Goal: Obtain resource: Obtain resource

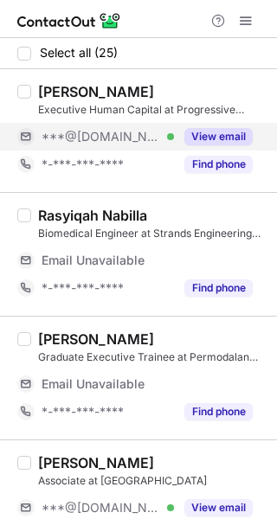
click at [215, 140] on button "View email" at bounding box center [218, 136] width 68 height 17
click at [174, 140] on div "***@[DOMAIN_NAME] Verified" at bounding box center [107, 137] width 132 height 16
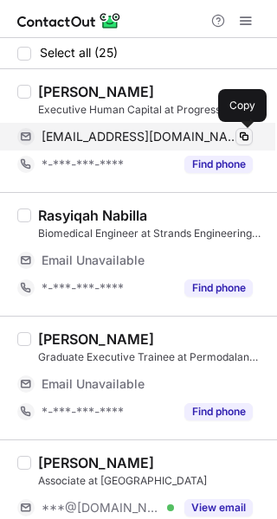
click at [244, 133] on span at bounding box center [244, 137] width 14 height 14
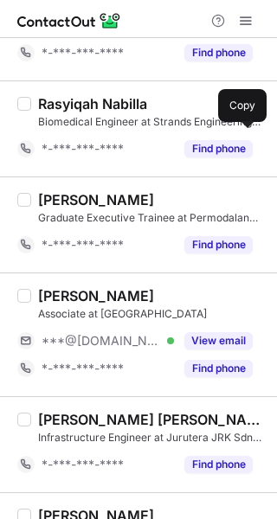
scroll to position [140, 0]
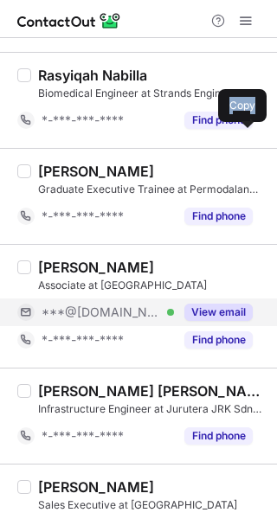
click at [200, 307] on button "View email" at bounding box center [218, 311] width 68 height 17
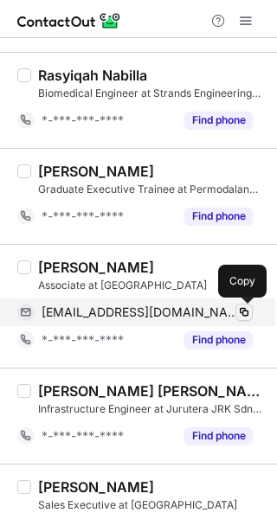
click at [239, 309] on span at bounding box center [244, 312] width 14 height 14
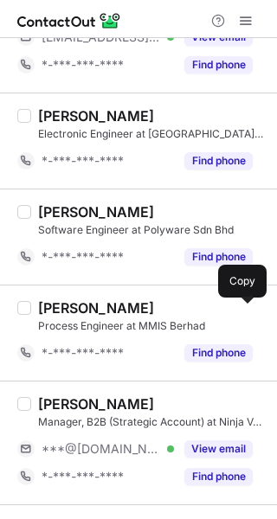
scroll to position [679, 0]
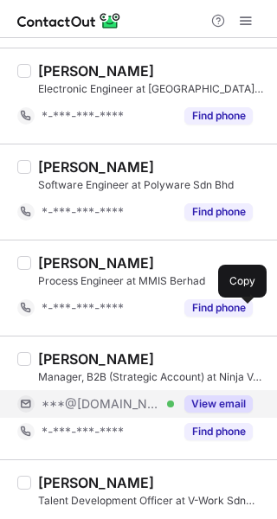
click at [213, 401] on button "View email" at bounding box center [218, 403] width 68 height 17
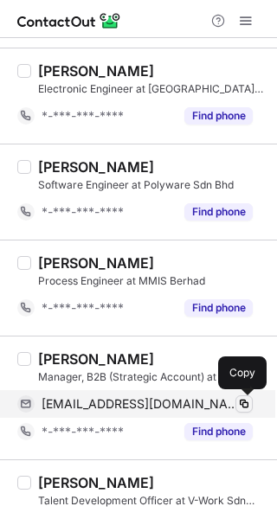
click at [240, 400] on span at bounding box center [244, 404] width 14 height 14
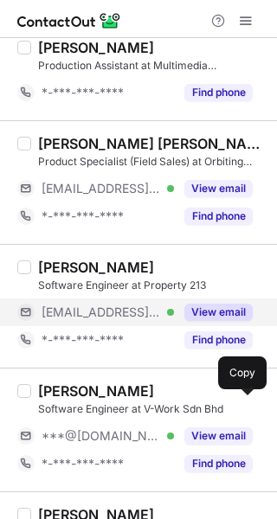
scroll to position [1265, 0]
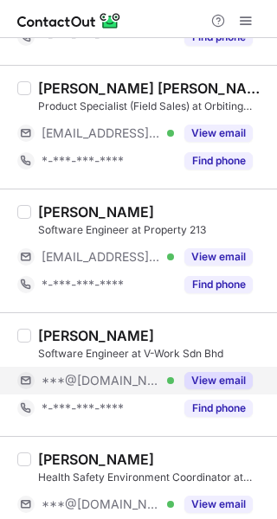
click at [207, 380] on button "View email" at bounding box center [218, 380] width 68 height 17
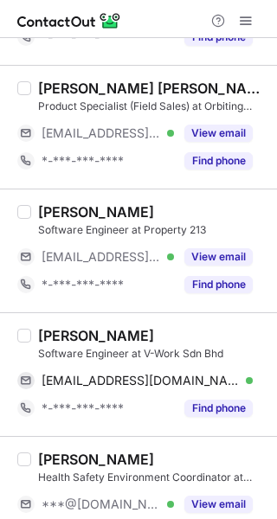
click at [217, 338] on div "Ching Ziyuan" at bounding box center [152, 335] width 228 height 17
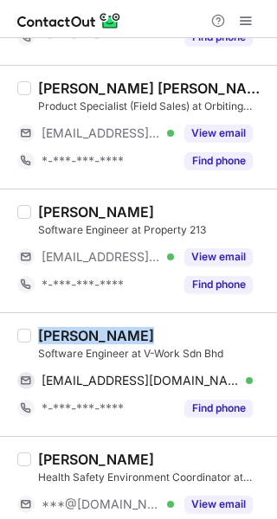
click at [217, 338] on div "Ching Ziyuan" at bounding box center [152, 335] width 228 height 17
copy div "Ching Ziyuan"
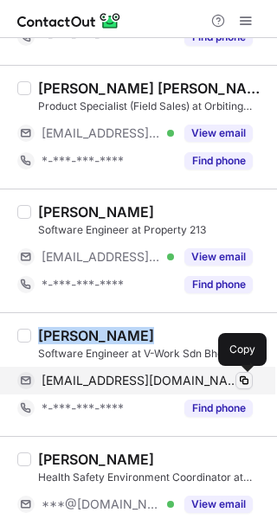
click at [246, 373] on span at bounding box center [244, 380] width 14 height 14
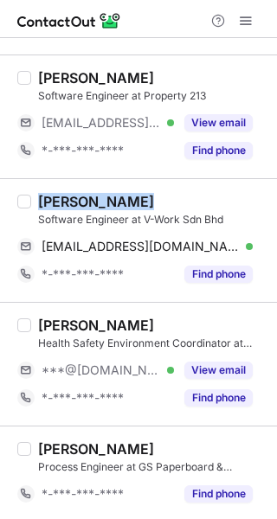
scroll to position [1401, 0]
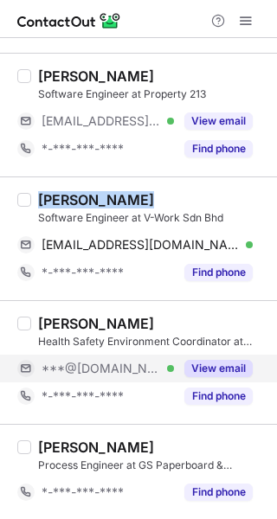
click at [214, 366] on button "View email" at bounding box center [218, 368] width 68 height 17
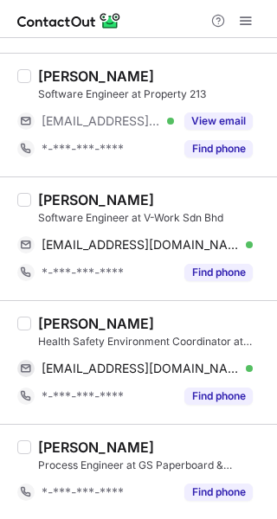
click at [154, 315] on div "MOHAMAD SAHRAN SALAM" at bounding box center [96, 323] width 116 height 17
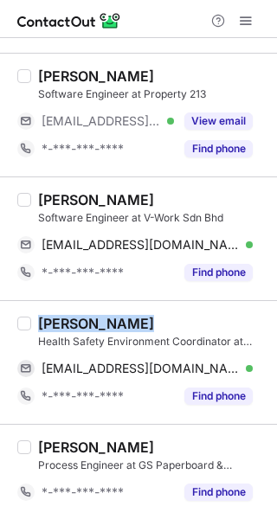
click at [154, 315] on div "MOHAMAD SAHRAN SALAM" at bounding box center [96, 323] width 116 height 17
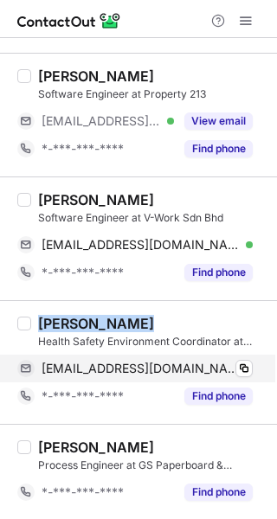
copy div "MOHAMAD SAHRAN SALAM"
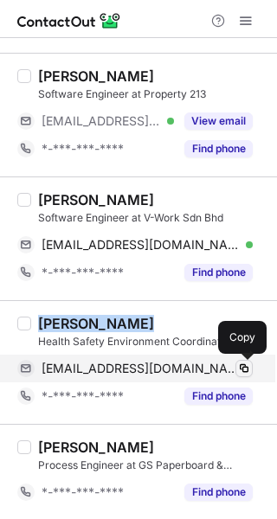
click at [248, 369] on span at bounding box center [244, 368] width 14 height 14
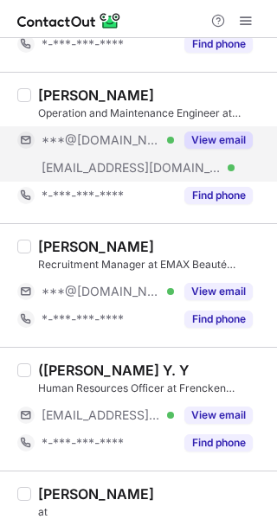
scroll to position [2140, 0]
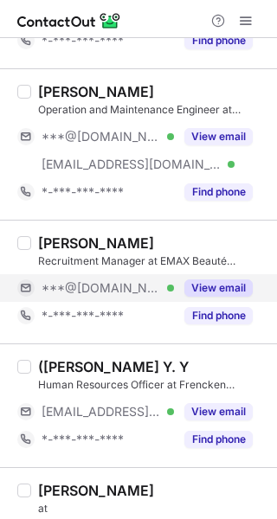
click at [220, 290] on button "View email" at bounding box center [218, 287] width 68 height 17
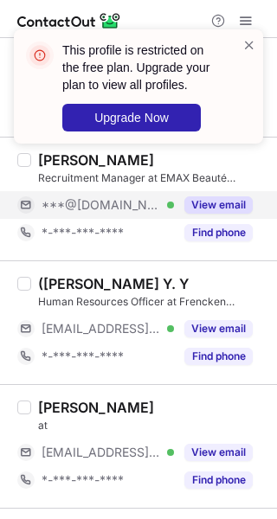
scroll to position [2335, 0]
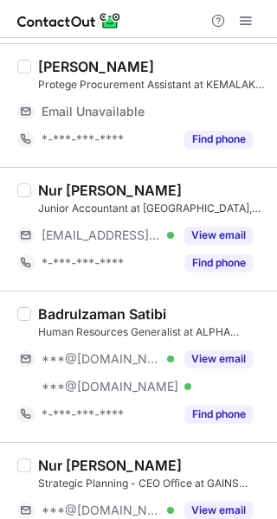
scroll to position [349, 0]
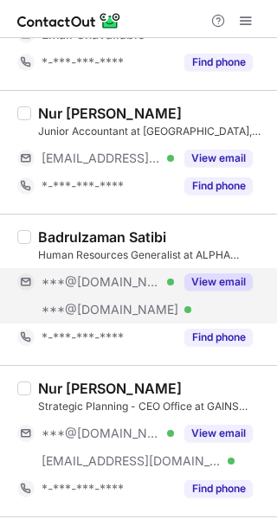
click at [216, 278] on button "View email" at bounding box center [218, 281] width 68 height 17
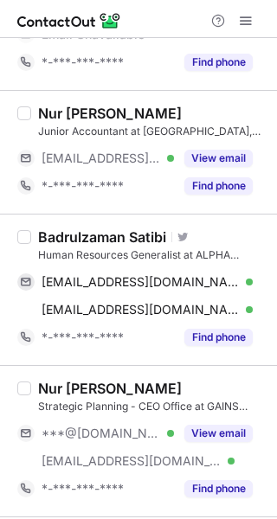
click at [98, 222] on div "Badrulzaman Satibi Visit Twitter profile Human Resources Generalist at ALPHA SO…" at bounding box center [138, 288] width 277 height 151
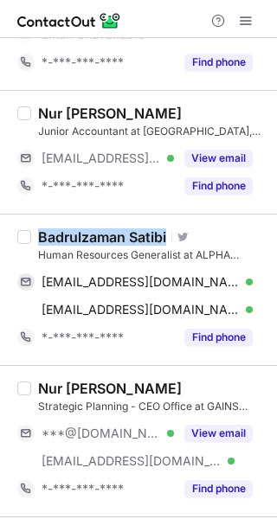
click at [98, 222] on div "Badrulzaman Satibi Visit Twitter profile Human Resources Generalist at ALPHA SO…" at bounding box center [138, 288] width 277 height 151
copy div "Badrulzaman Satibi"
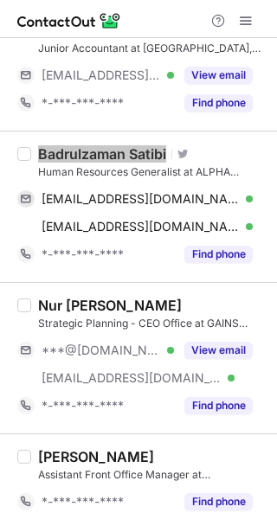
scroll to position [294, 0]
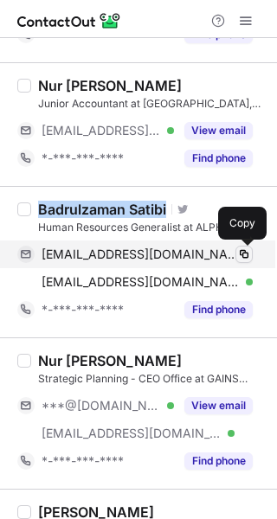
click at [239, 249] on span at bounding box center [244, 254] width 14 height 14
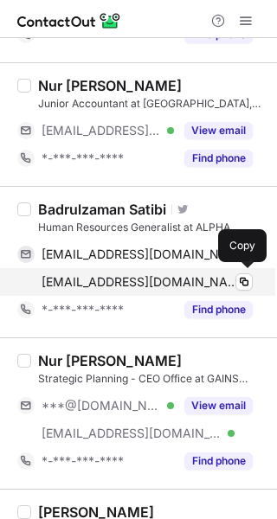
click at [246, 270] on div "mynaqib@msn.com Verified Copy" at bounding box center [134, 282] width 235 height 28
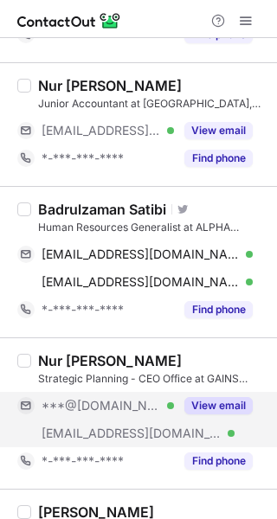
click at [228, 401] on button "View email" at bounding box center [218, 405] width 68 height 17
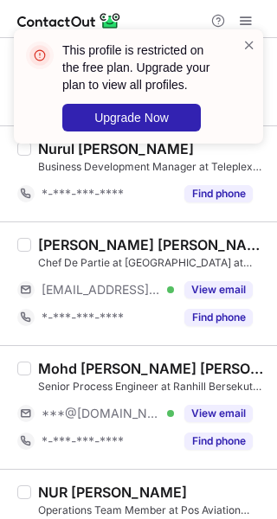
scroll to position [1154, 0]
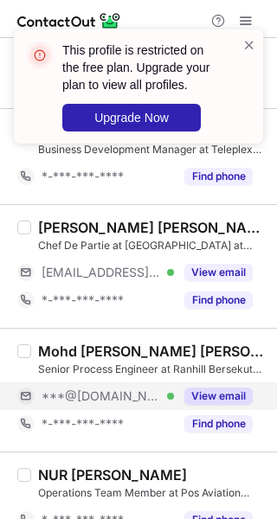
click at [194, 399] on button "View email" at bounding box center [218, 395] width 68 height 17
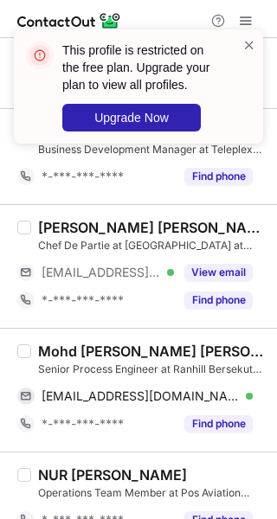
click at [179, 347] on div "Mohd Ikram Hakimi Mohd Zahar" at bounding box center [152, 350] width 228 height 17
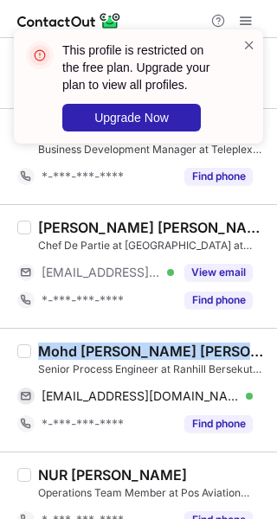
click at [179, 347] on div "Mohd Ikram Hakimi Mohd Zahar" at bounding box center [152, 350] width 228 height 17
copy div "Mohd Ikram Hakimi Mohd Zahar"
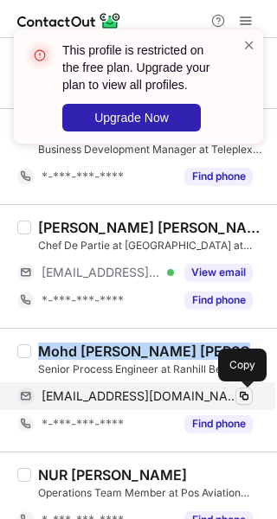
click at [248, 395] on span at bounding box center [244, 396] width 14 height 14
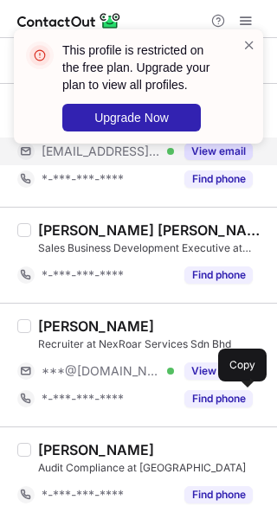
scroll to position [2039, 0]
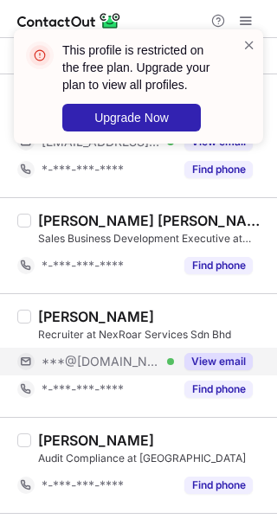
click at [205, 362] on button "View email" at bounding box center [218, 361] width 68 height 17
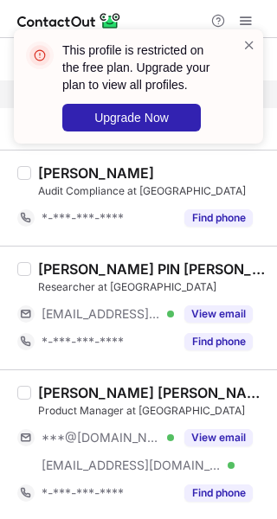
scroll to position [2307, 0]
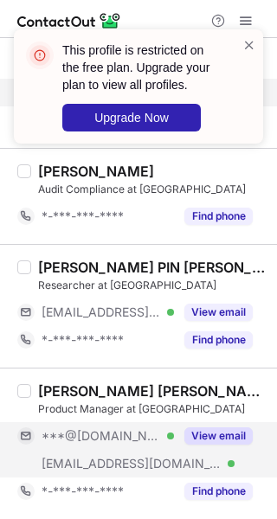
click at [215, 432] on button "View email" at bounding box center [218, 435] width 68 height 17
click at [251, 51] on span at bounding box center [249, 44] width 14 height 17
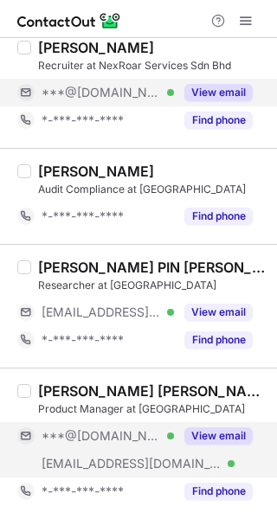
click at [240, 18] on div "This profile is restricted on the free plan. Upgrade your plan to view all prof…" at bounding box center [138, 93] width 277 height 162
click at [244, 23] on span at bounding box center [246, 21] width 14 height 14
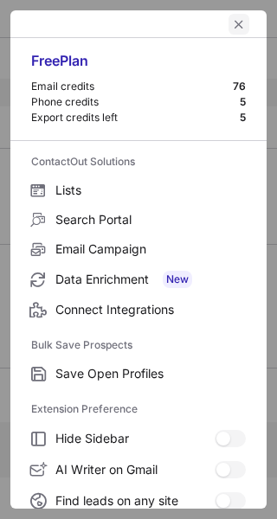
click at [232, 26] on span "left-button" at bounding box center [239, 24] width 14 height 14
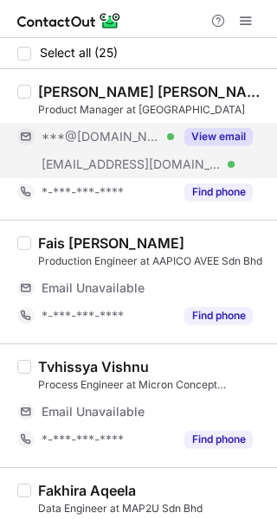
click at [226, 130] on button "View email" at bounding box center [218, 136] width 68 height 17
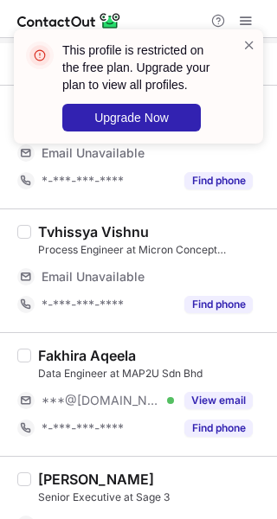
scroll to position [173, 0]
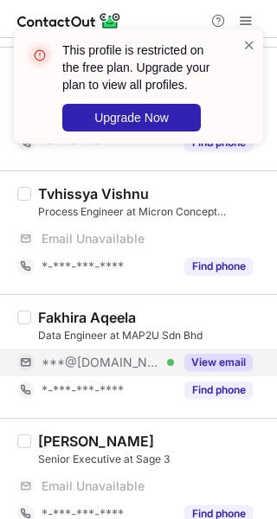
click at [222, 359] on button "View email" at bounding box center [218, 361] width 68 height 17
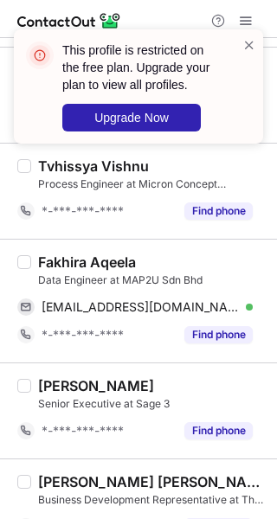
click at [163, 264] on div "Fakhira Aqeela" at bounding box center [152, 261] width 228 height 17
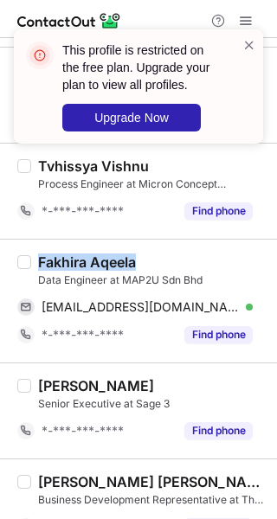
click at [163, 264] on div "Fakhira Aqeela" at bounding box center [152, 261] width 228 height 17
copy div "Fakhira Aqeela"
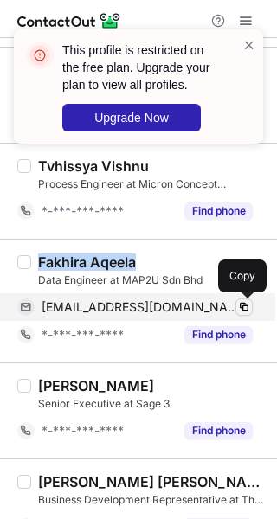
click at [246, 300] on span at bounding box center [244, 307] width 14 height 14
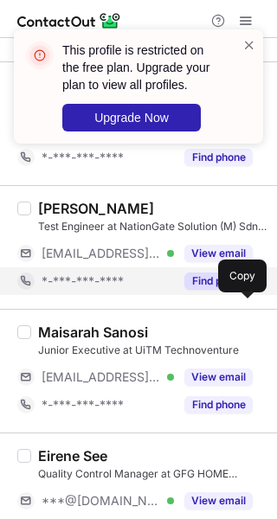
scroll to position [622, 0]
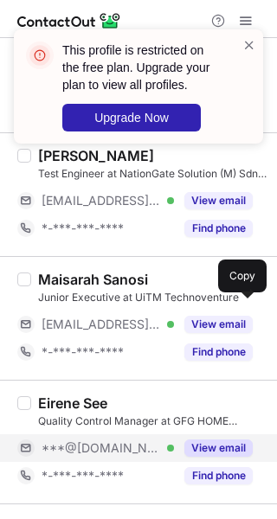
click at [228, 447] on button "View email" at bounding box center [218, 447] width 68 height 17
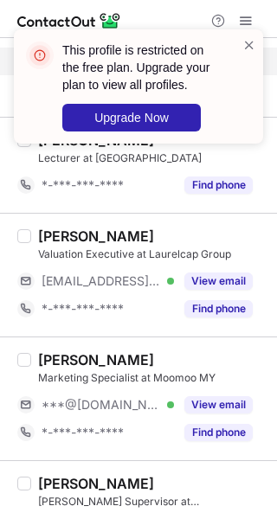
scroll to position [1060, 0]
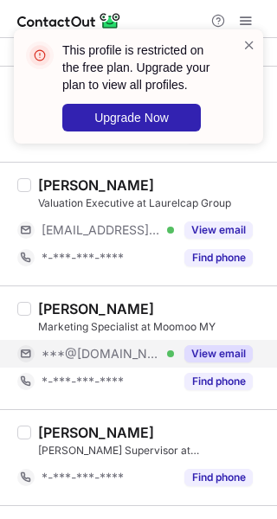
click at [213, 351] on button "View email" at bounding box center [218, 353] width 68 height 17
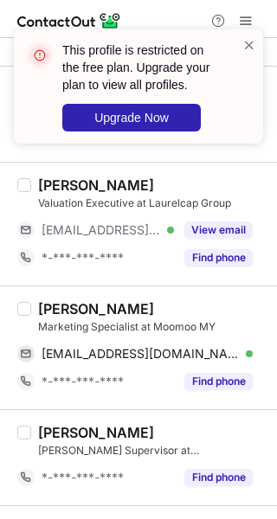
click at [130, 306] on div "Joey Lam" at bounding box center [152, 308] width 228 height 17
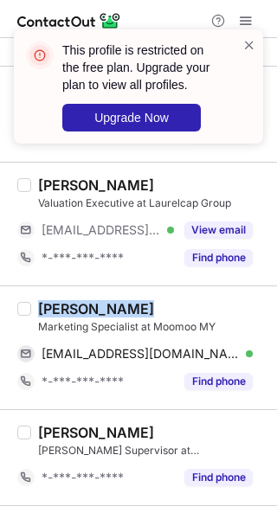
click at [130, 306] on div "Joey Lam" at bounding box center [152, 308] width 228 height 17
copy div "Joey Lam"
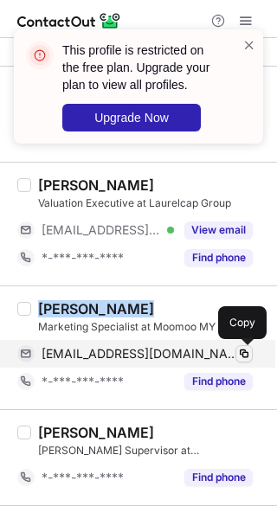
click at [247, 353] on span at bounding box center [244, 354] width 14 height 14
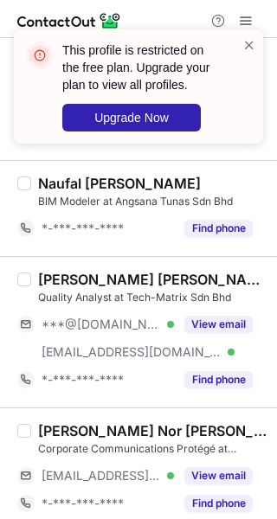
scroll to position [1626, 0]
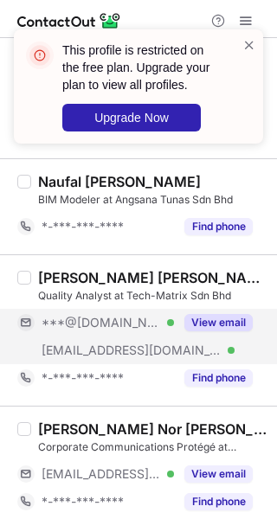
click at [201, 318] on button "View email" at bounding box center [218, 322] width 68 height 17
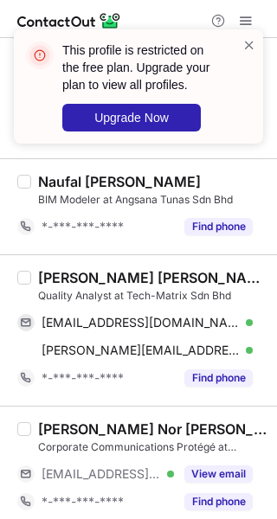
click at [226, 272] on div "Vijay Kumar Chittimoju" at bounding box center [152, 277] width 228 height 17
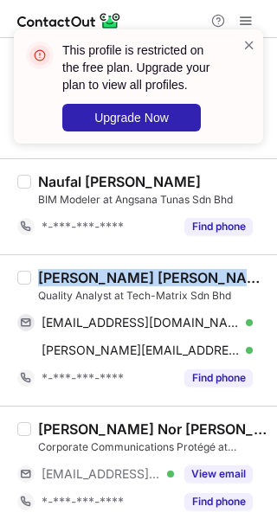
click at [226, 272] on div "Vijay Kumar Chittimoju" at bounding box center [152, 277] width 228 height 17
copy div "Vijay Kumar Chittimoju"
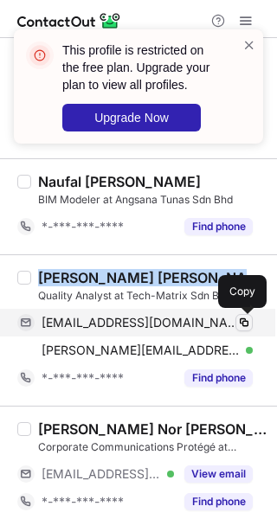
click at [246, 324] on span at bounding box center [244, 322] width 14 height 14
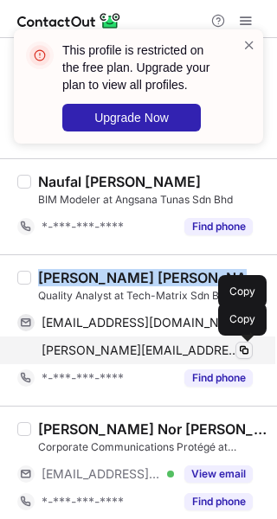
click at [245, 350] on span at bounding box center [244, 350] width 14 height 14
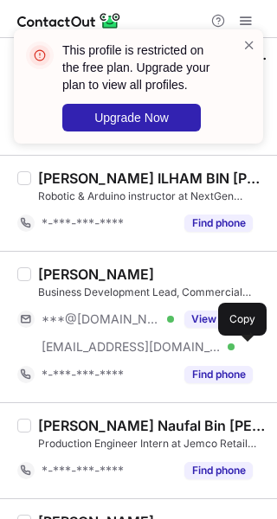
scroll to position [2011, 0]
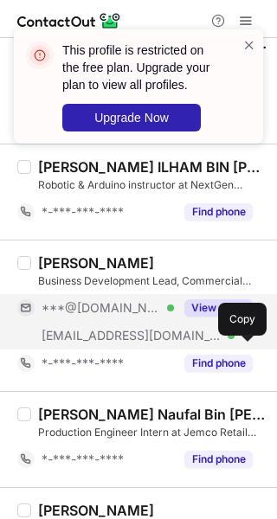
click at [212, 304] on button "View email" at bounding box center [218, 307] width 68 height 17
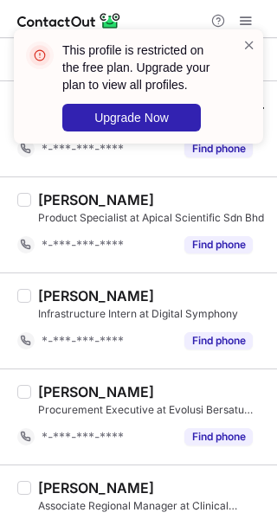
scroll to position [2363, 0]
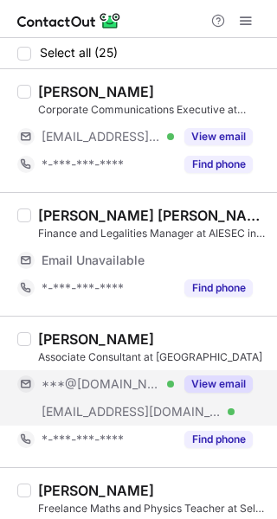
click at [220, 384] on button "View email" at bounding box center [218, 383] width 68 height 17
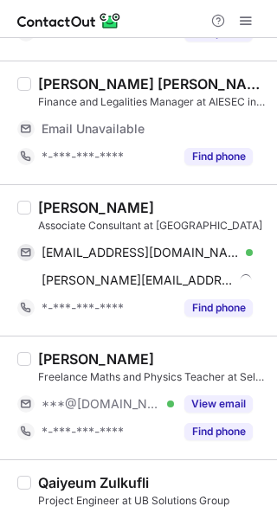
scroll to position [133, 0]
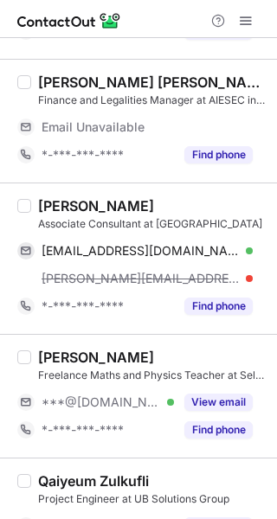
click at [133, 211] on div "[PERSON_NAME]" at bounding box center [152, 205] width 228 height 17
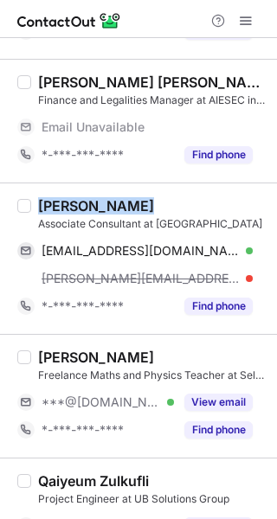
click at [133, 211] on div "[PERSON_NAME]" at bounding box center [152, 205] width 228 height 17
copy div "[PERSON_NAME]"
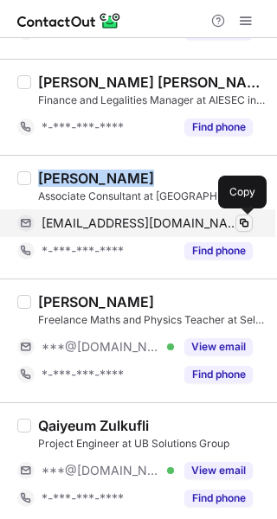
click at [244, 218] on span at bounding box center [244, 223] width 14 height 14
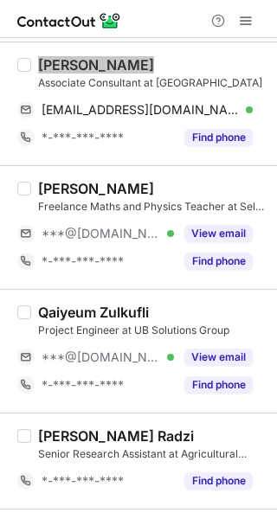
scroll to position [249, 0]
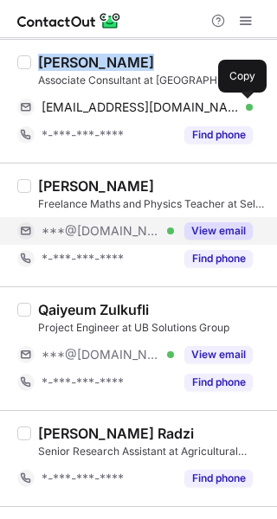
click at [222, 224] on button "View email" at bounding box center [218, 230] width 68 height 17
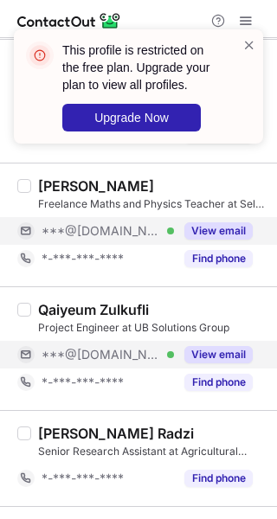
click at [210, 349] on button "View email" at bounding box center [218, 354] width 68 height 17
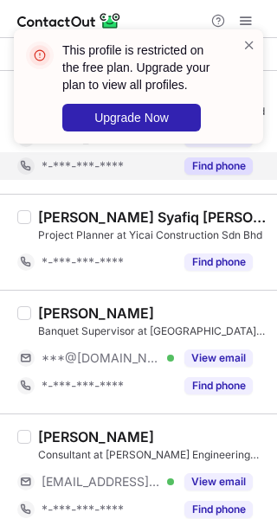
scroll to position [812, 0]
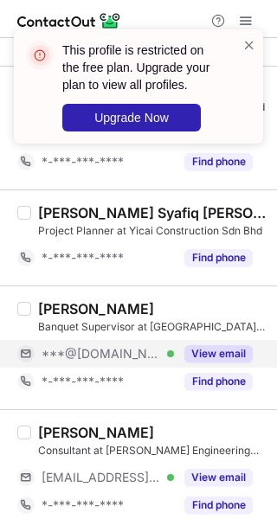
click at [220, 353] on button "View email" at bounding box center [218, 353] width 68 height 17
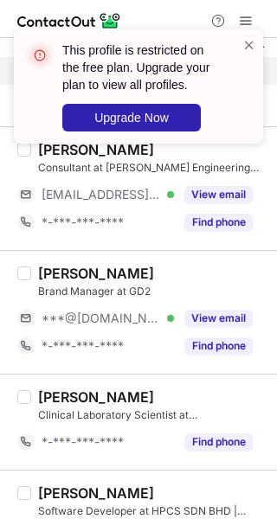
scroll to position [1105, 0]
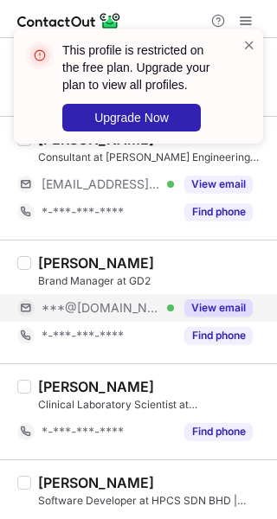
click at [205, 308] on button "View email" at bounding box center [218, 307] width 68 height 17
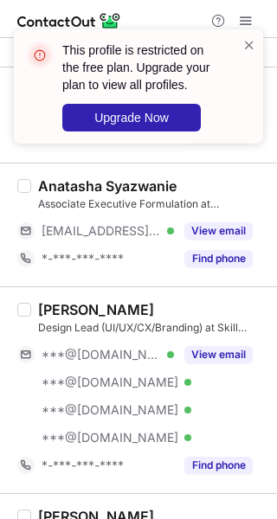
scroll to position [1600, 0]
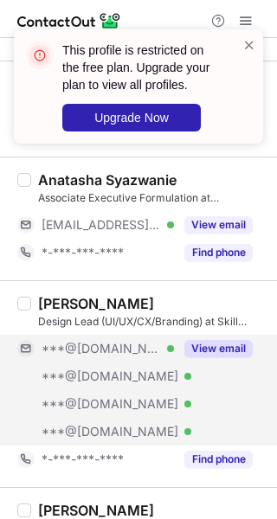
click at [209, 354] on button "View email" at bounding box center [218, 348] width 68 height 17
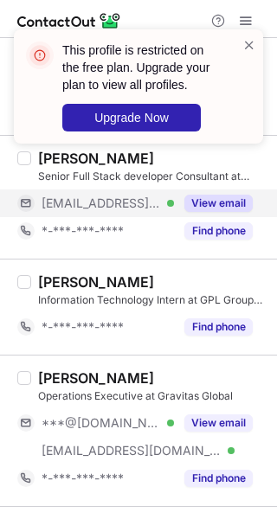
scroll to position [2150, 0]
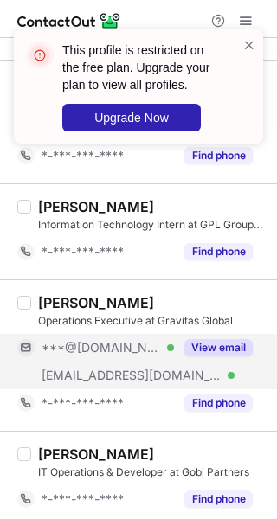
click at [224, 350] on button "View email" at bounding box center [218, 347] width 68 height 17
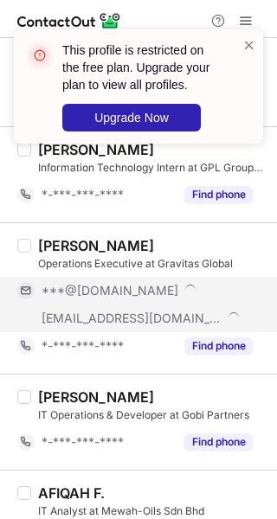
scroll to position [2208, 0]
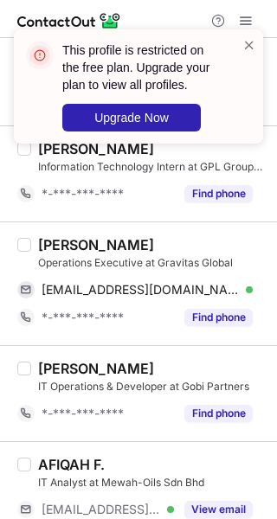
click at [188, 241] on div "Harif Afzan Hassan" at bounding box center [152, 244] width 228 height 17
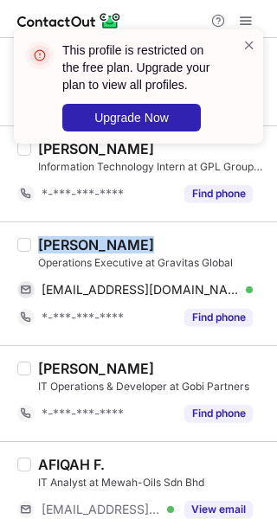
click at [188, 241] on div "Harif Afzan Hassan" at bounding box center [152, 244] width 228 height 17
copy div "Harif Afzan Hassan"
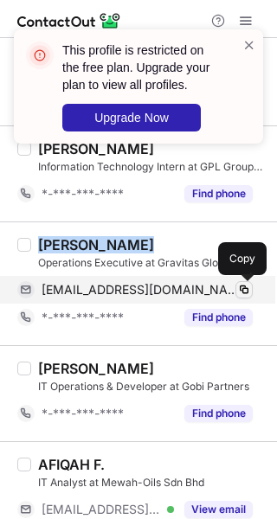
click at [244, 287] on span at bounding box center [244, 290] width 14 height 14
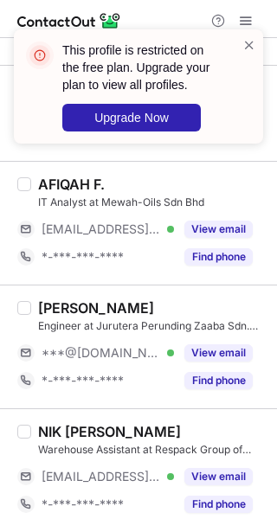
scroll to position [2501, 0]
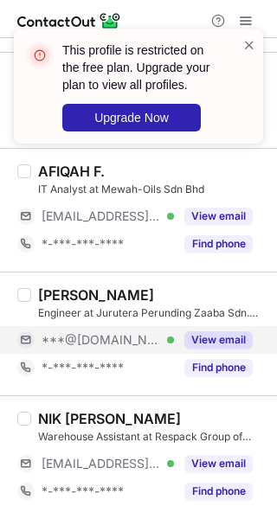
click at [217, 337] on button "View email" at bounding box center [218, 339] width 68 height 17
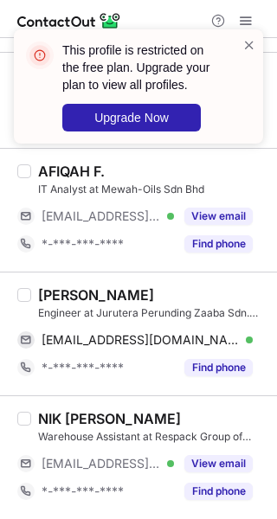
click at [184, 300] on div "Muhamad Hazman" at bounding box center [152, 294] width 228 height 17
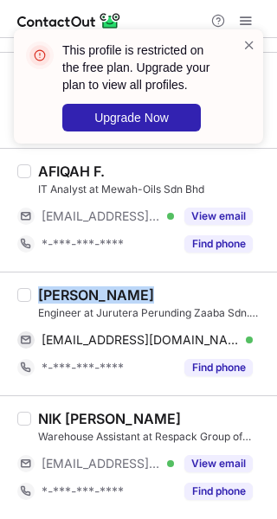
click at [184, 300] on div "Muhamad Hazman" at bounding box center [152, 294] width 228 height 17
copy div "Muhamad Hazman"
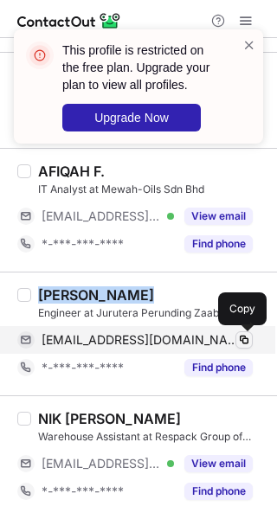
click at [245, 342] on span at bounding box center [244, 340] width 14 height 14
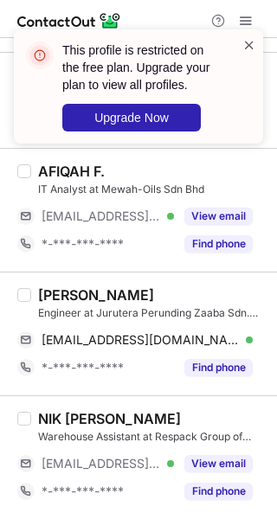
click at [245, 45] on span at bounding box center [249, 44] width 14 height 17
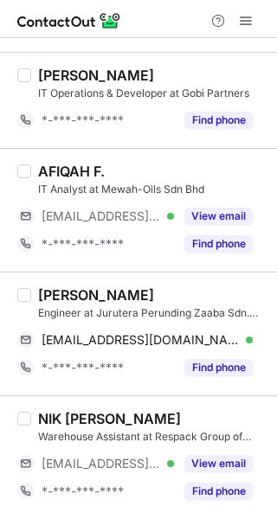
click at [248, 24] on div "This profile is restricted on the free plan. Upgrade your plan to view all prof…" at bounding box center [138, 93] width 277 height 162
click at [246, 27] on span at bounding box center [246, 21] width 14 height 14
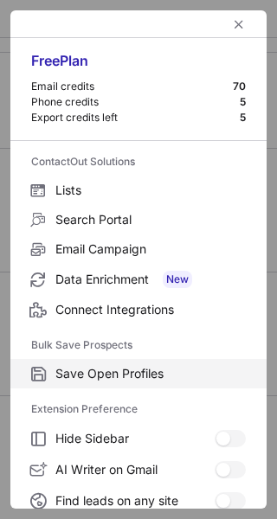
scroll to position [201, 0]
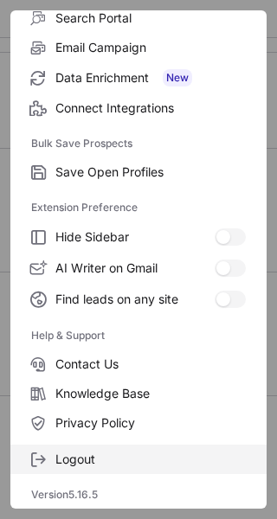
click at [117, 460] on span "Logout" at bounding box center [150, 459] width 190 height 16
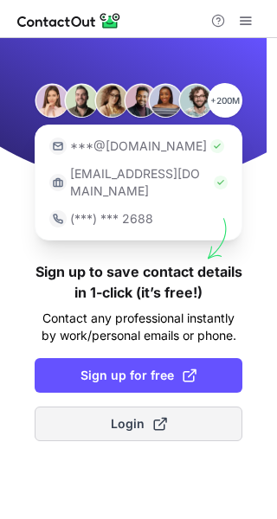
click at [156, 417] on span at bounding box center [160, 424] width 14 height 14
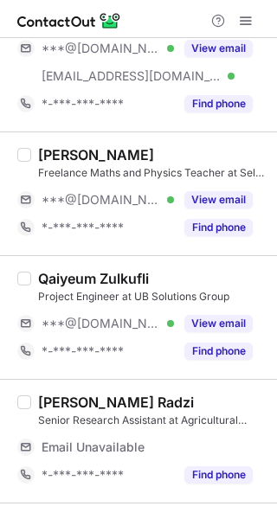
scroll to position [336, 0]
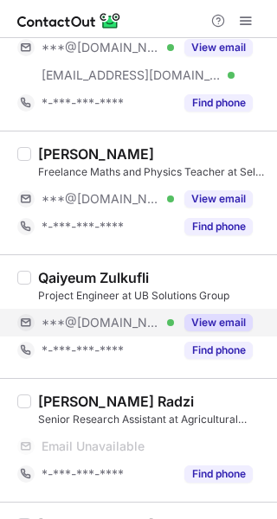
click at [228, 322] on button "View email" at bounding box center [218, 322] width 68 height 17
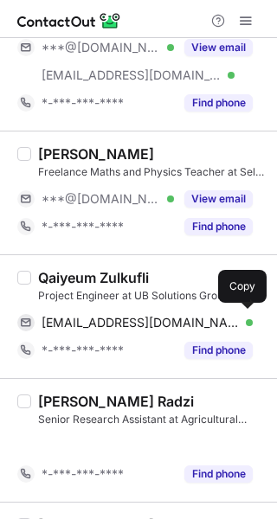
scroll to position [309, 0]
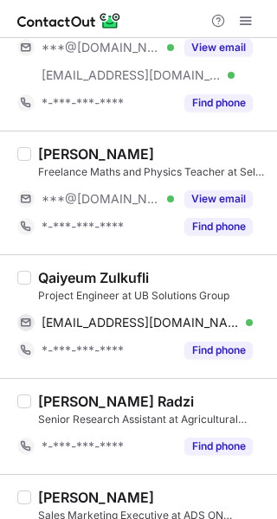
click at [174, 272] on div "Qaiyeum Zulkufli" at bounding box center [152, 277] width 228 height 17
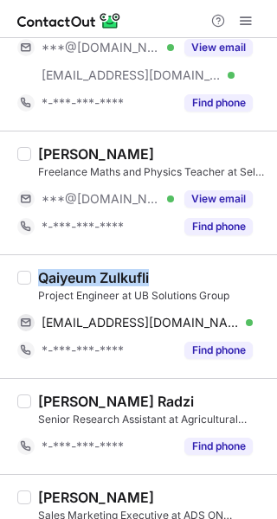
click at [174, 272] on div "Qaiyeum Zulkufli" at bounding box center [152, 277] width 228 height 17
copy div "Qaiyeum Zulkufli"
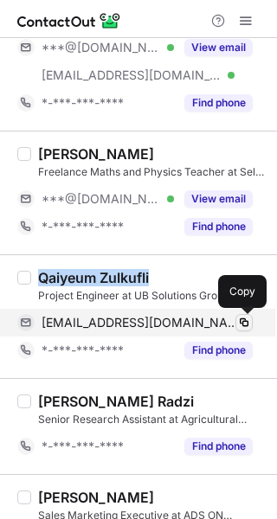
click at [248, 317] on span at bounding box center [244, 322] width 14 height 14
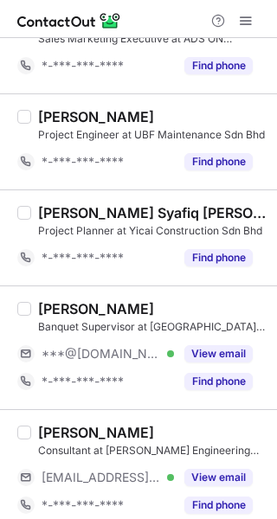
scroll to position [825, 0]
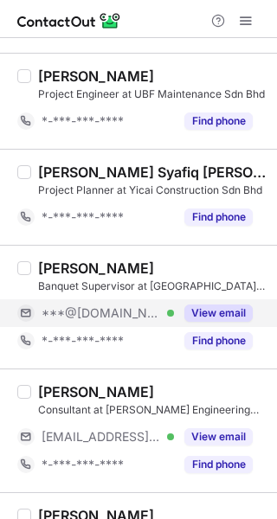
click at [207, 314] on button "View email" at bounding box center [218, 312] width 68 height 17
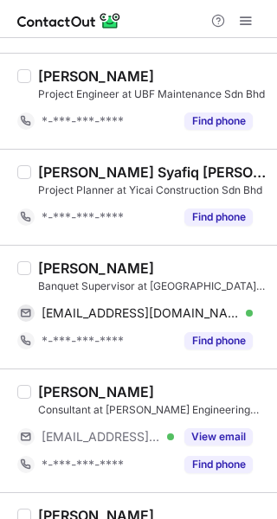
click at [162, 259] on div "Hanif Hanizam" at bounding box center [152, 267] width 228 height 17
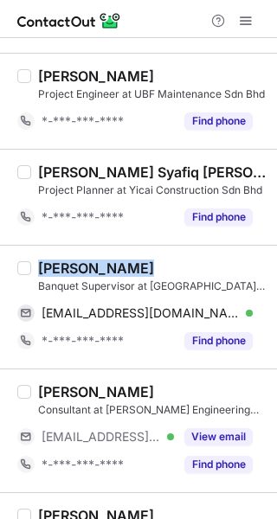
click at [162, 259] on div "Hanif Hanizam" at bounding box center [152, 267] width 228 height 17
copy div "Hanif Hanizam"
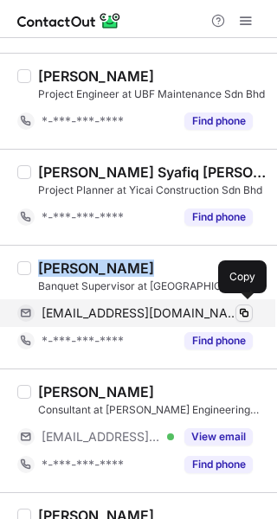
click at [244, 309] on span at bounding box center [244, 313] width 14 height 14
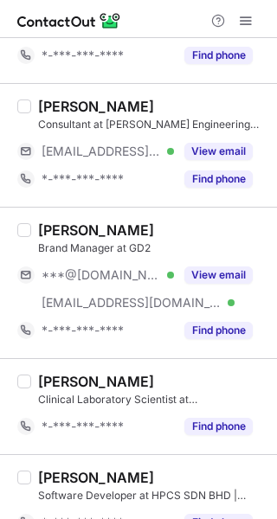
scroll to position [1149, 0]
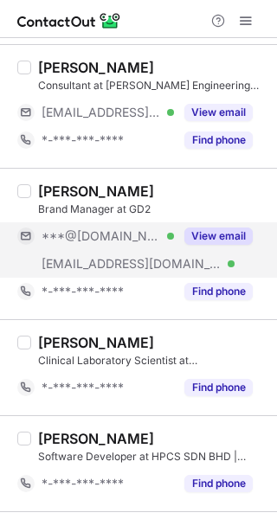
click at [203, 237] on button "View email" at bounding box center [218, 235] width 68 height 17
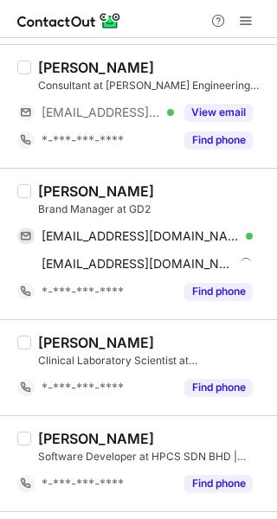
click at [162, 195] on div "Richard Nixon" at bounding box center [152, 190] width 228 height 17
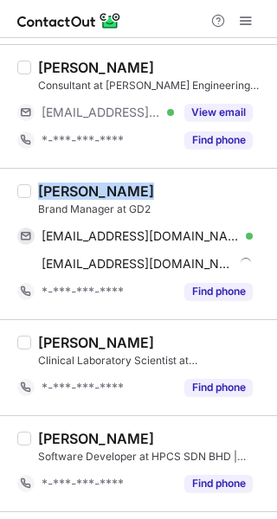
click at [162, 195] on div "Richard Nixon" at bounding box center [152, 190] width 228 height 17
copy div "Richard Nixon"
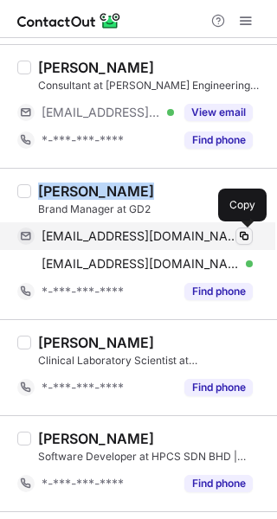
click at [239, 236] on span at bounding box center [244, 236] width 14 height 14
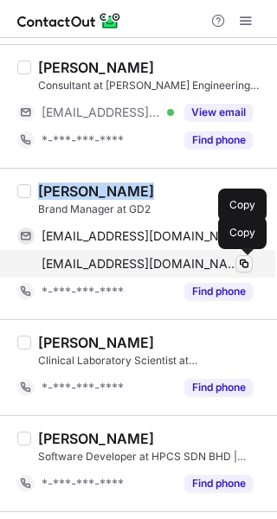
click at [244, 259] on span at bounding box center [244, 264] width 14 height 14
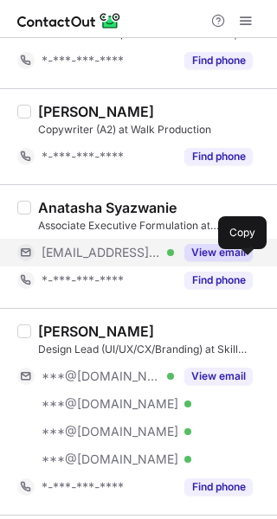
scroll to position [1579, 0]
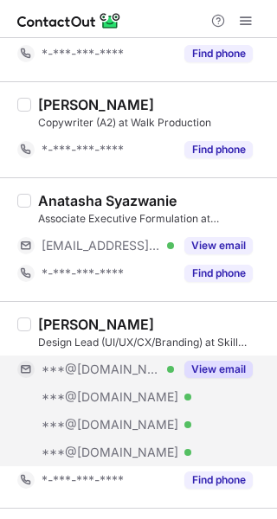
click at [220, 371] on button "View email" at bounding box center [218, 368] width 68 height 17
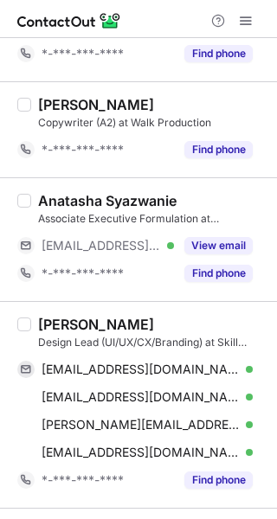
click at [173, 322] on div "Jacob Arlington" at bounding box center [152, 323] width 228 height 17
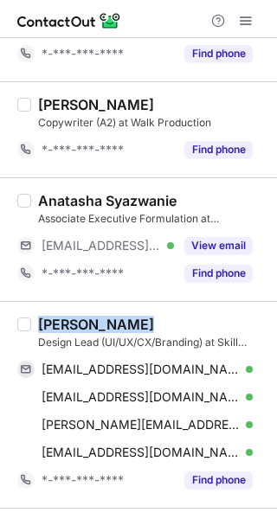
click at [173, 322] on div "Jacob Arlington" at bounding box center [152, 323] width 228 height 17
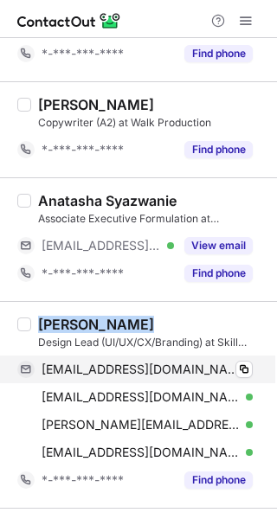
copy div "Jacob Arlington"
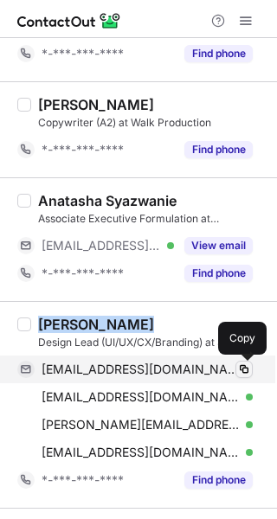
click at [246, 366] on span at bounding box center [244, 369] width 14 height 14
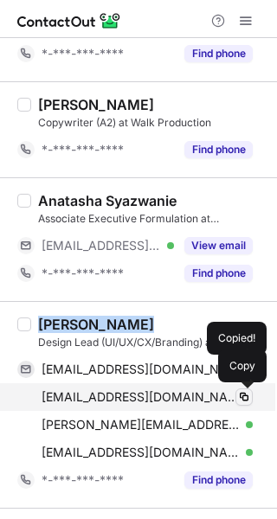
click at [244, 395] on span at bounding box center [244, 397] width 14 height 14
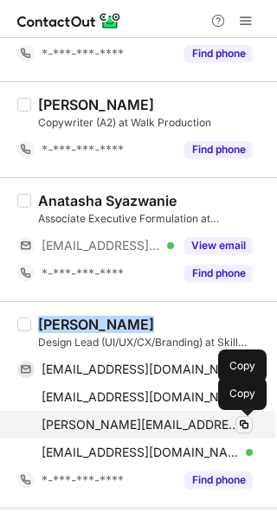
click at [245, 422] on span at bounding box center [244, 424] width 14 height 14
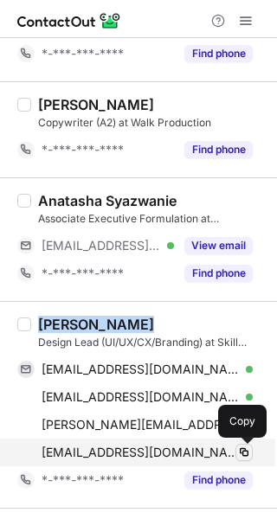
click at [240, 450] on span at bounding box center [244, 452] width 14 height 14
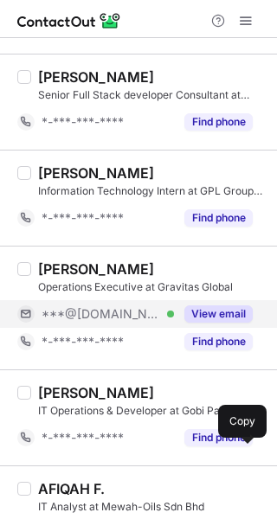
scroll to position [2231, 0]
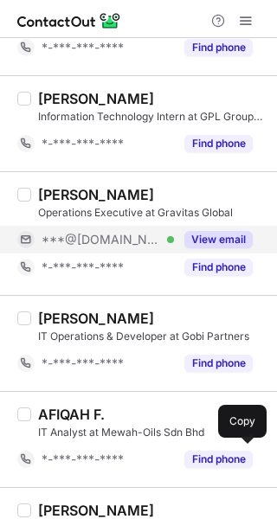
click at [200, 239] on button "View email" at bounding box center [218, 239] width 68 height 17
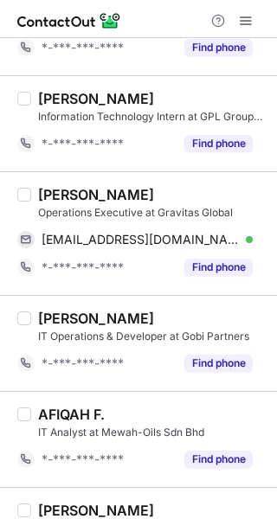
click at [189, 188] on div "Harif Afzan Hassan" at bounding box center [152, 194] width 228 height 17
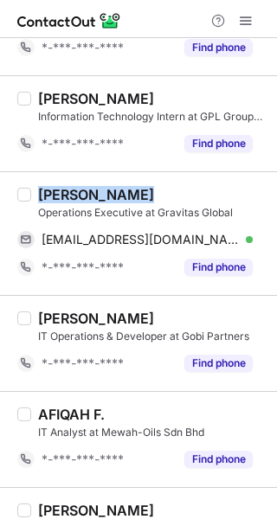
click at [189, 188] on div "Harif Afzan Hassan" at bounding box center [152, 194] width 228 height 17
copy div "Harif Afzan Hassan"
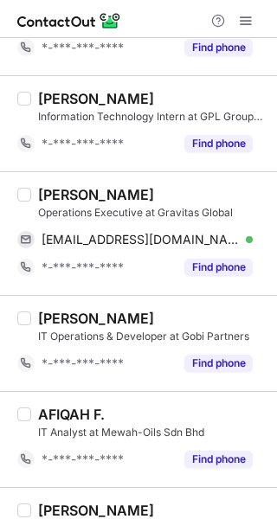
click at [233, 213] on div "Operations Executive at Gravitas Global" at bounding box center [152, 213] width 228 height 16
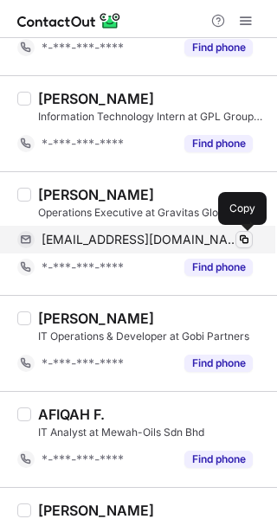
click at [245, 239] on span at bounding box center [244, 239] width 14 height 14
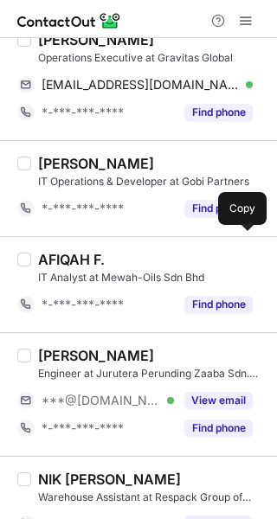
scroll to position [2418, 0]
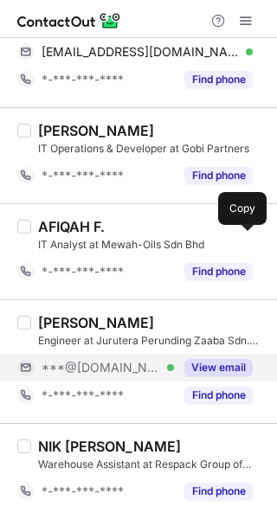
click at [203, 362] on button "View email" at bounding box center [218, 367] width 68 height 17
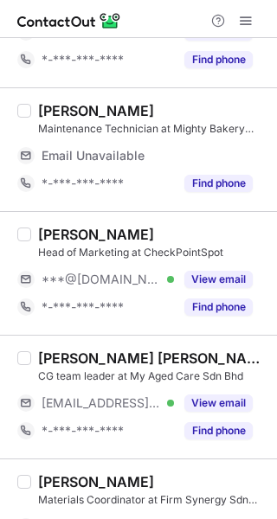
scroll to position [480, 0]
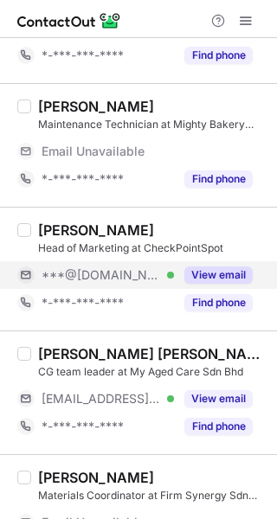
click at [216, 280] on button "View email" at bounding box center [218, 274] width 68 height 17
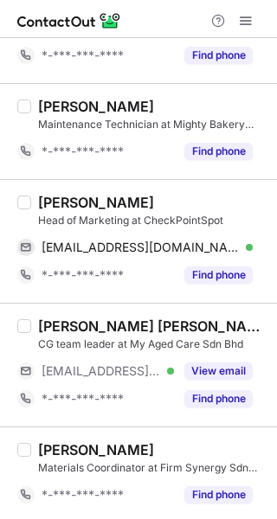
click at [166, 229] on div "[PERSON_NAME] Head of Marketing at CheckPointSpot [EMAIL_ADDRESS][DOMAIN_NAME] …" at bounding box center [148, 241] width 235 height 95
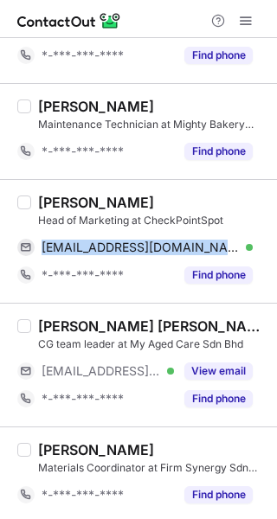
click at [166, 229] on div "[PERSON_NAME] Head of Marketing at CheckPointSpot [EMAIL_ADDRESS][DOMAIN_NAME] …" at bounding box center [148, 241] width 235 height 95
copy span "[EMAIL_ADDRESS][DOMAIN_NAME]"
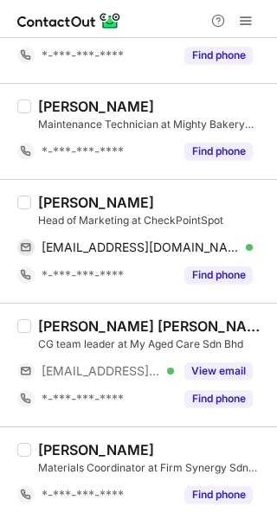
click at [191, 208] on div "[PERSON_NAME]" at bounding box center [152, 202] width 228 height 17
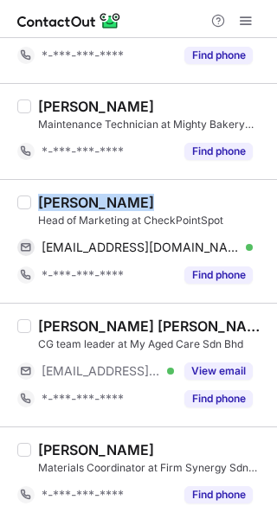
click at [191, 208] on div "[PERSON_NAME]" at bounding box center [152, 202] width 228 height 17
copy div "[PERSON_NAME]"
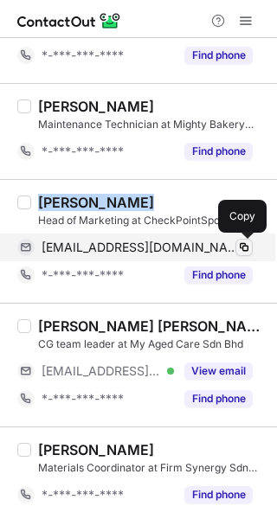
click at [240, 241] on span at bounding box center [244, 247] width 14 height 14
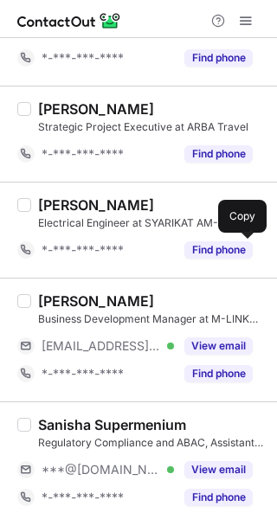
scroll to position [1480, 0]
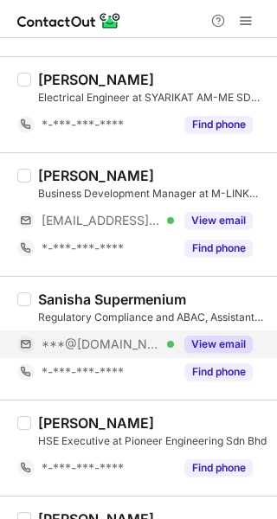
click at [216, 341] on button "View email" at bounding box center [218, 343] width 68 height 17
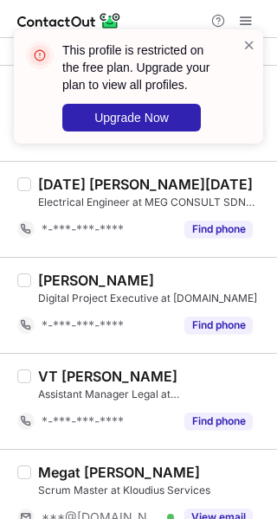
scroll to position [2280, 0]
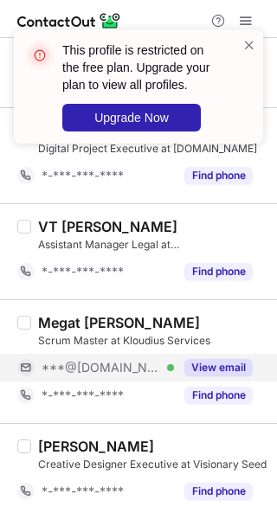
click at [220, 371] on button "View email" at bounding box center [218, 367] width 68 height 17
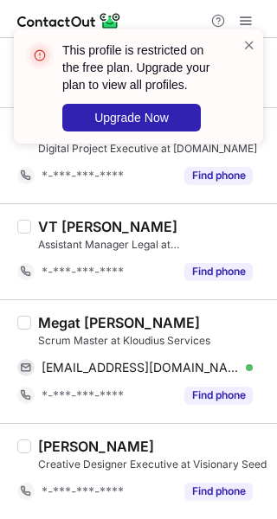
click at [221, 312] on div "Megat [PERSON_NAME] Scrum Master at Kloudius Services [EMAIL_ADDRESS][DOMAIN_NA…" at bounding box center [138, 361] width 277 height 124
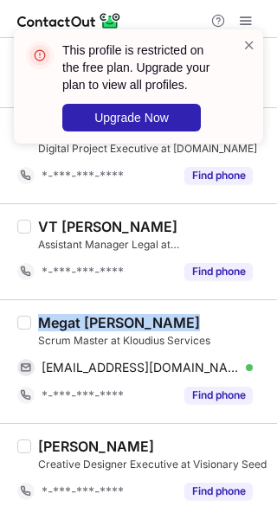
click at [221, 312] on div "Megat [PERSON_NAME] Scrum Master at Kloudius Services [EMAIL_ADDRESS][DOMAIN_NA…" at bounding box center [138, 361] width 277 height 124
copy div "Megat [PERSON_NAME]"
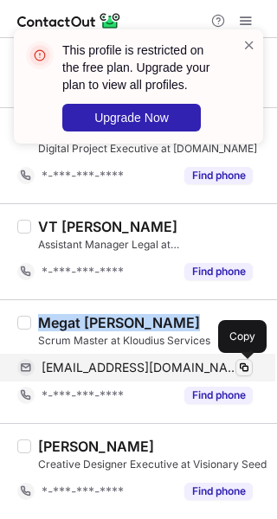
click at [243, 368] on span at bounding box center [244, 367] width 14 height 14
